Goal: Task Accomplishment & Management: Manage account settings

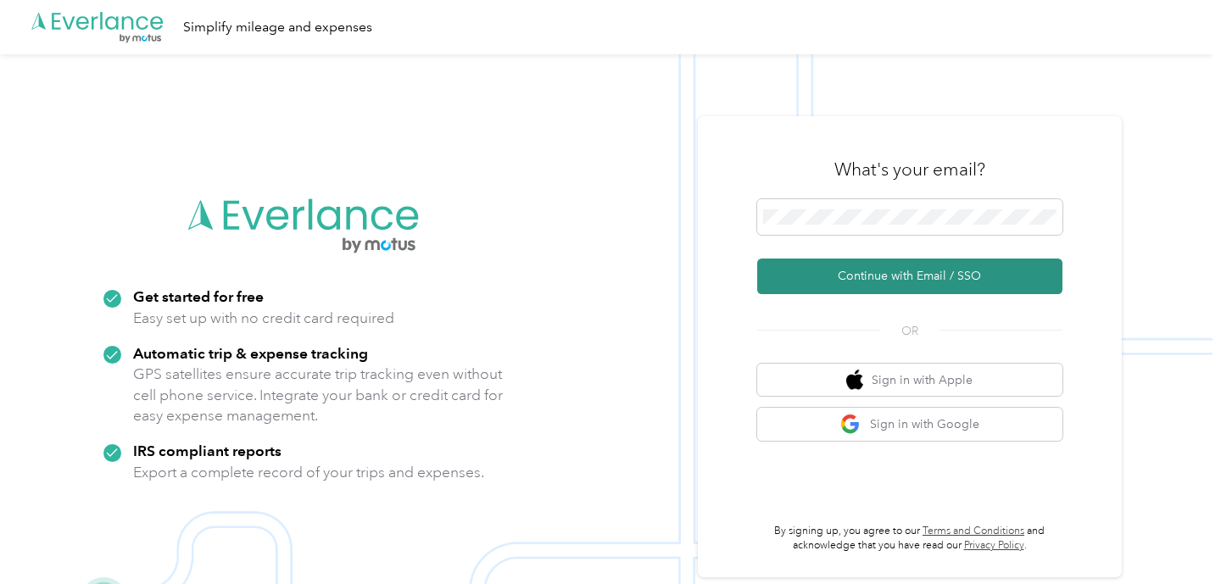
click at [882, 275] on button "Continue with Email / SSO" at bounding box center [909, 277] width 305 height 36
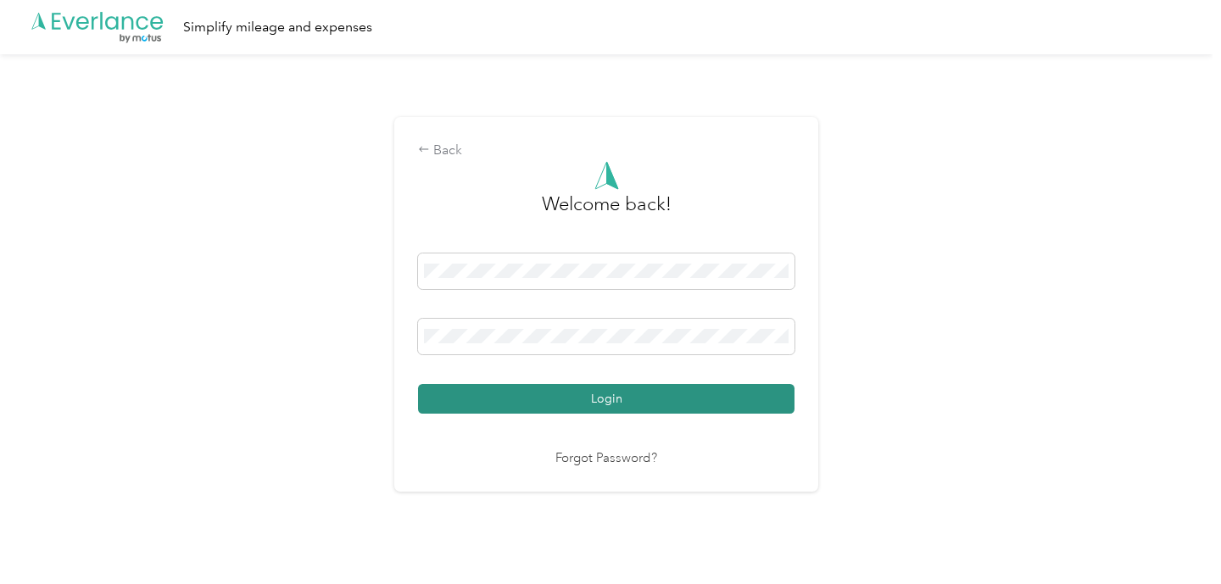
click at [764, 405] on button "Login" at bounding box center [606, 399] width 376 height 30
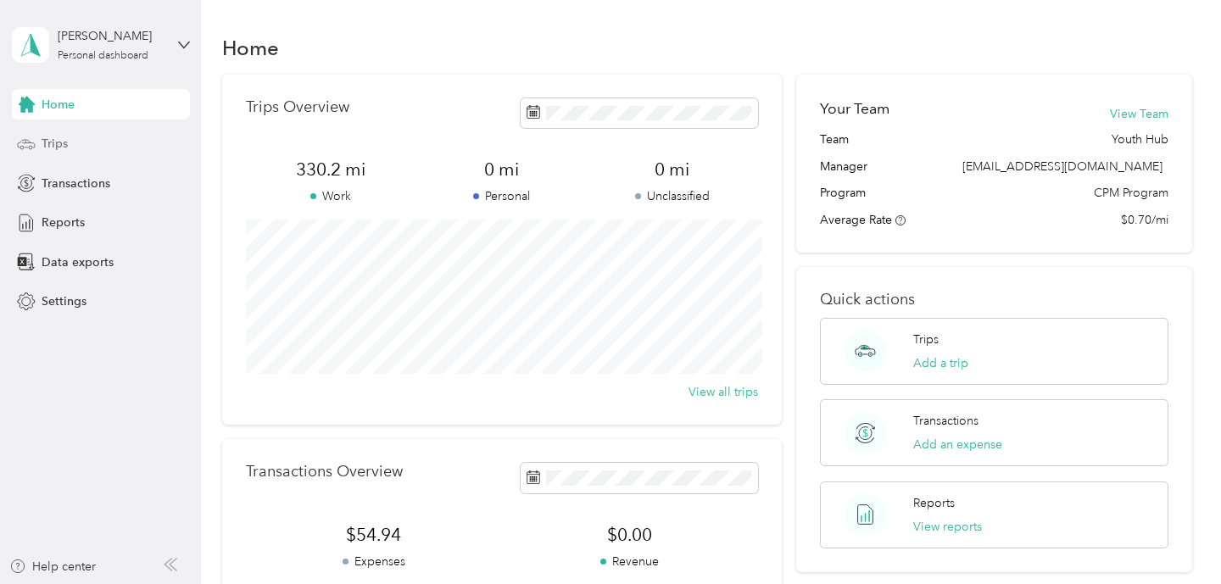
click at [104, 141] on div "Trips" at bounding box center [101, 144] width 178 height 31
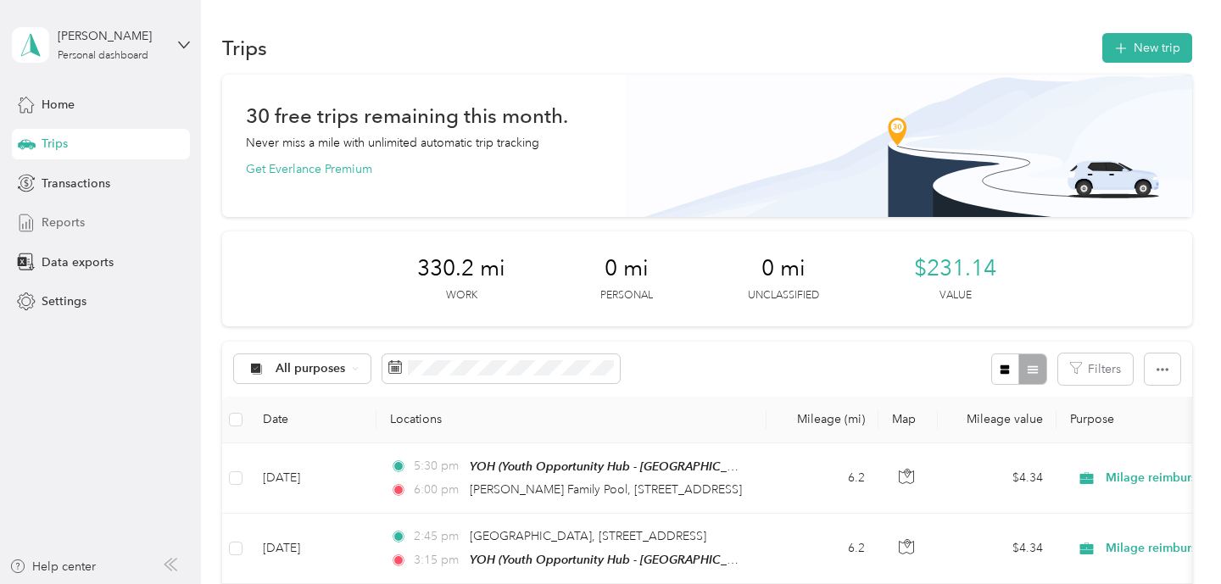
click at [99, 219] on div "Reports" at bounding box center [101, 223] width 178 height 31
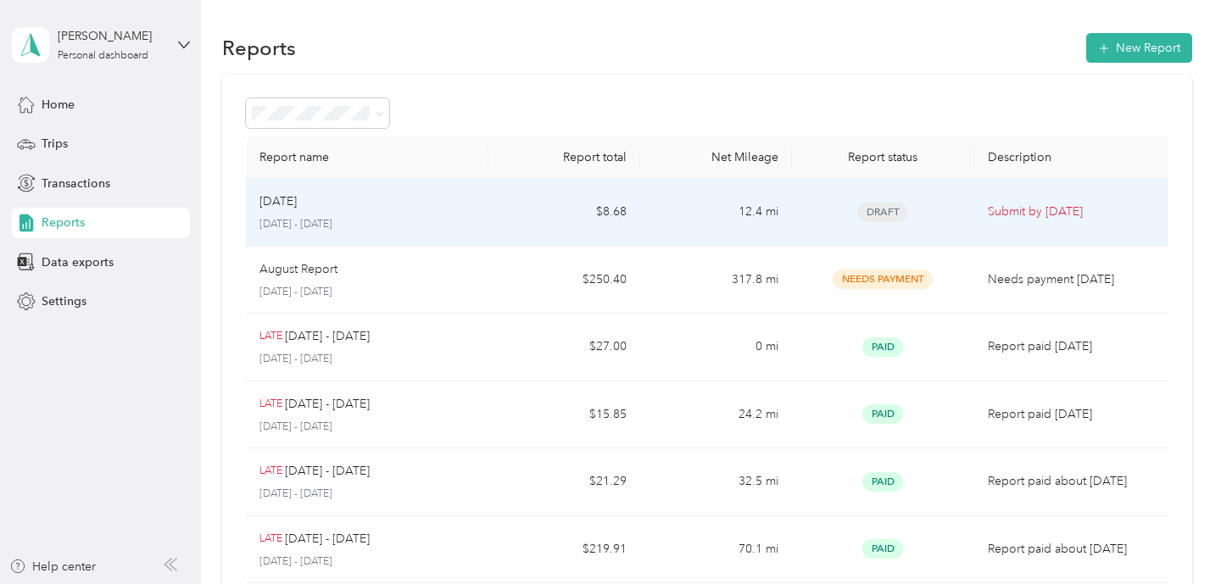
click at [916, 221] on td "Draft" at bounding box center [883, 213] width 182 height 68
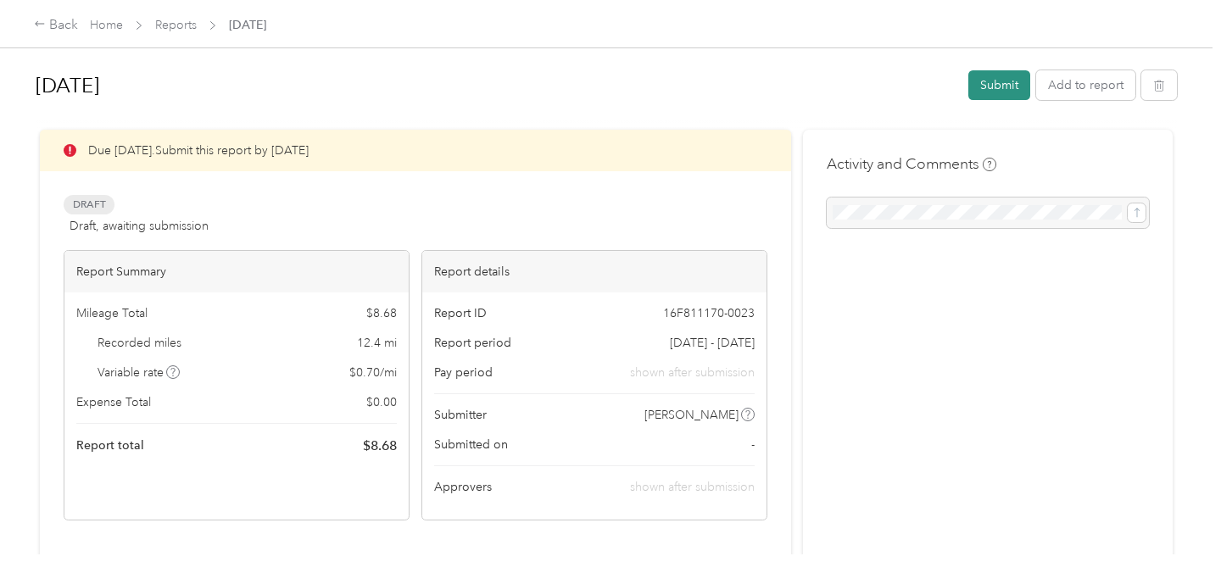
click at [994, 85] on button "Submit" at bounding box center [999, 85] width 62 height 30
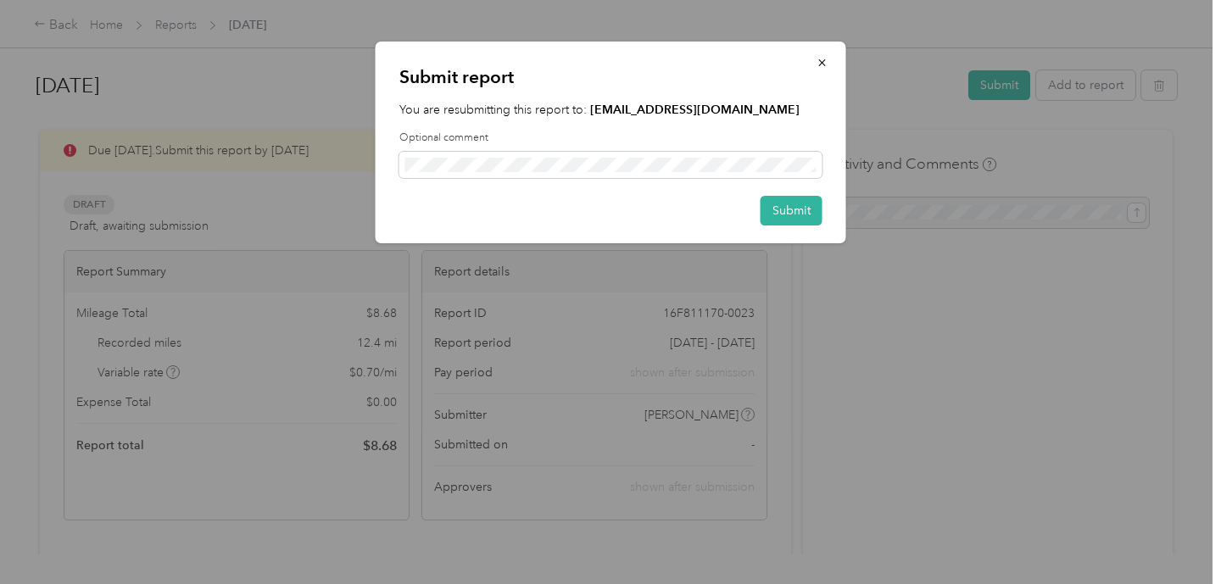
click at [764, 238] on div "Submit report You are resubmitting this report to: [EMAIL_ADDRESS][DOMAIN_NAME]…" at bounding box center [610, 143] width 470 height 202
click at [769, 219] on button "Submit" at bounding box center [791, 211] width 62 height 30
